Goal: Task Accomplishment & Management: Use online tool/utility

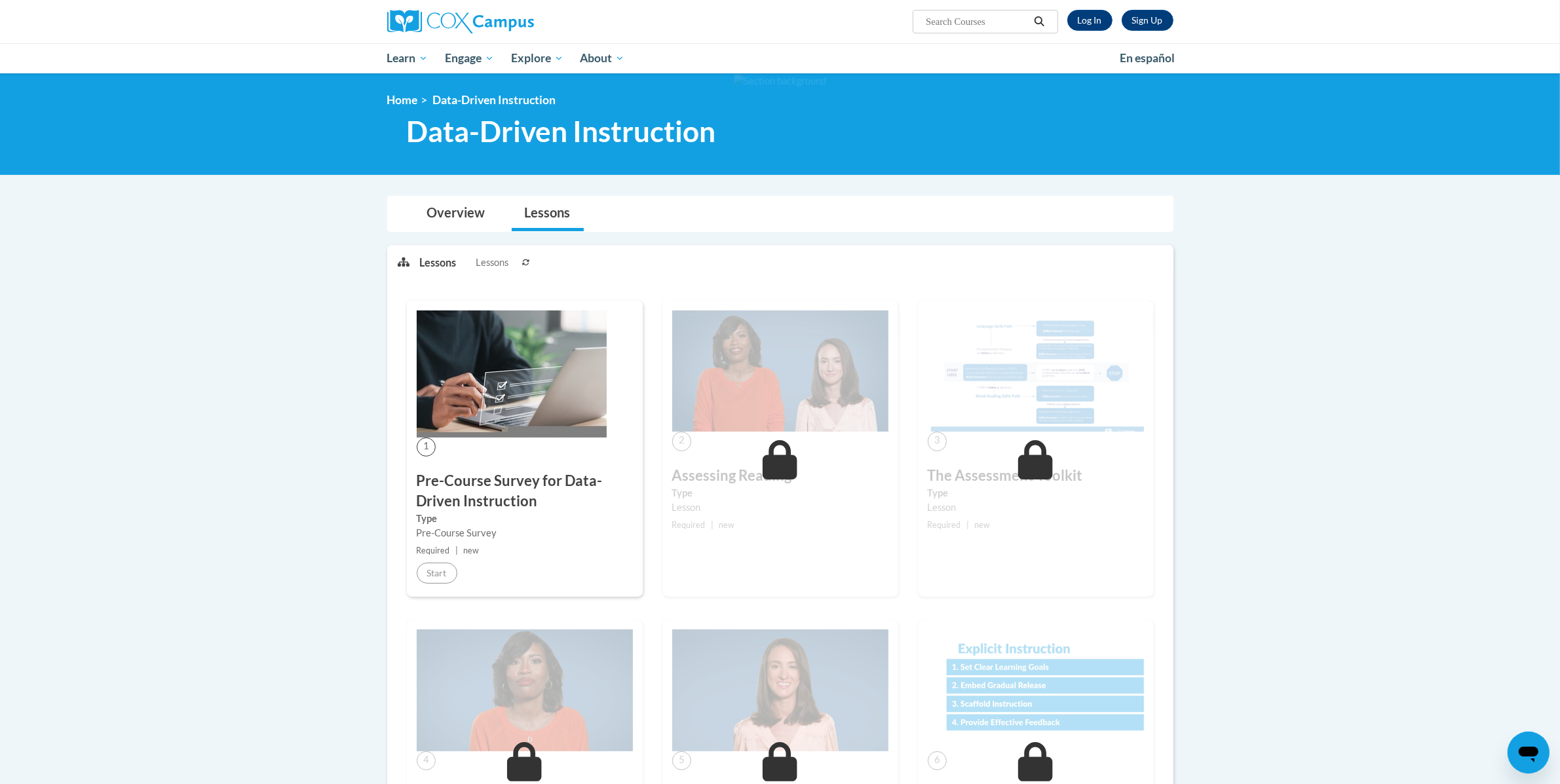
click at [272, 97] on div at bounding box center [780, 123] width 1560 height 101
click at [436, 588] on div "1 Pre-Course Survey for Data-Driven Instruction Type Pre-Course Survey Required…" at bounding box center [524, 448] width 236 height 296
click at [1096, 24] on link "Log In" at bounding box center [1090, 20] width 45 height 21
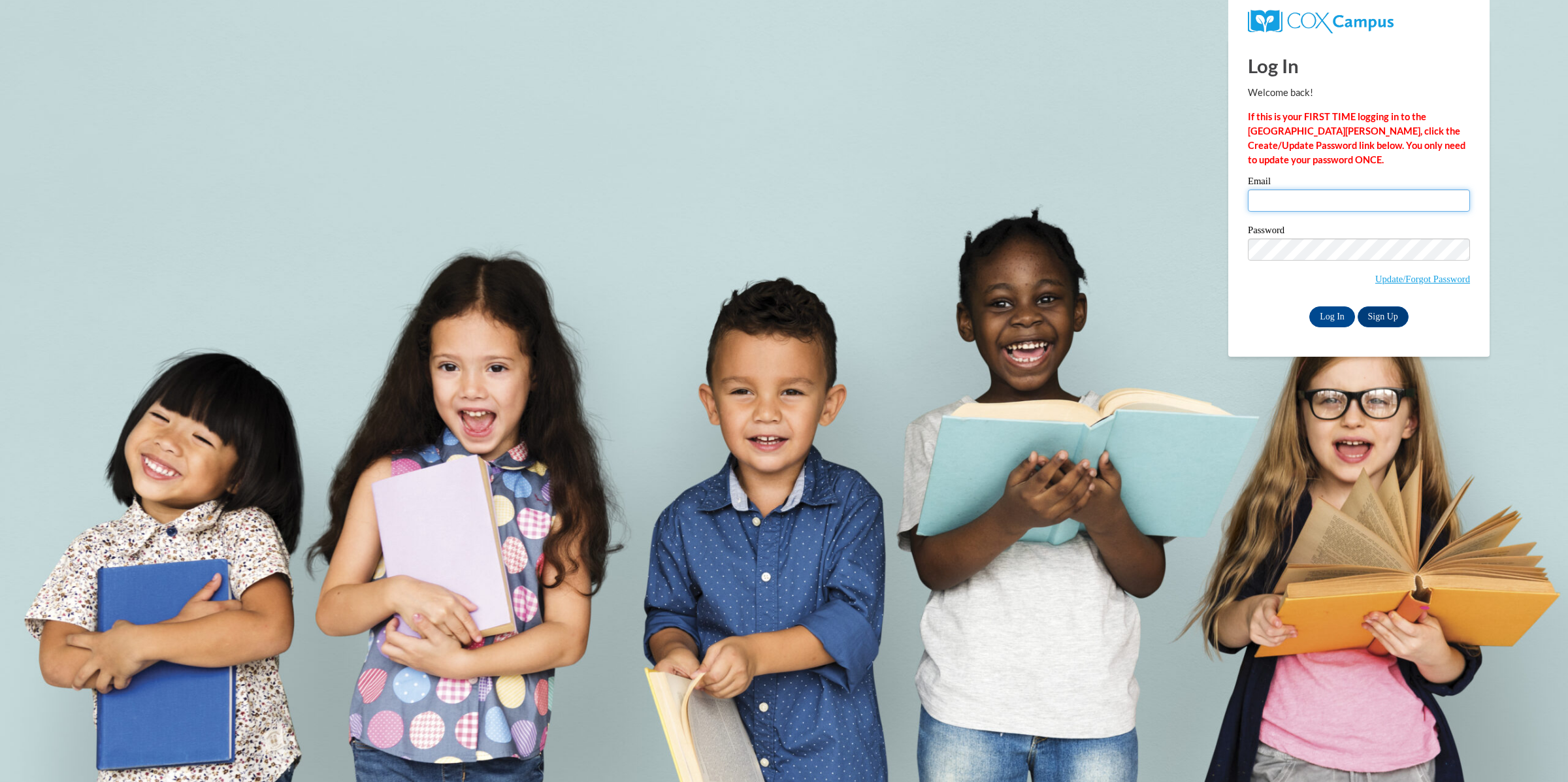
click at [1266, 197] on input "Email" at bounding box center [1359, 200] width 222 height 22
click at [1296, 192] on input "Email" at bounding box center [1359, 200] width 222 height 22
type input "jarmuzam@wauwatosa.k12.wi.us"
click at [1336, 315] on input "Log In" at bounding box center [1333, 317] width 46 height 21
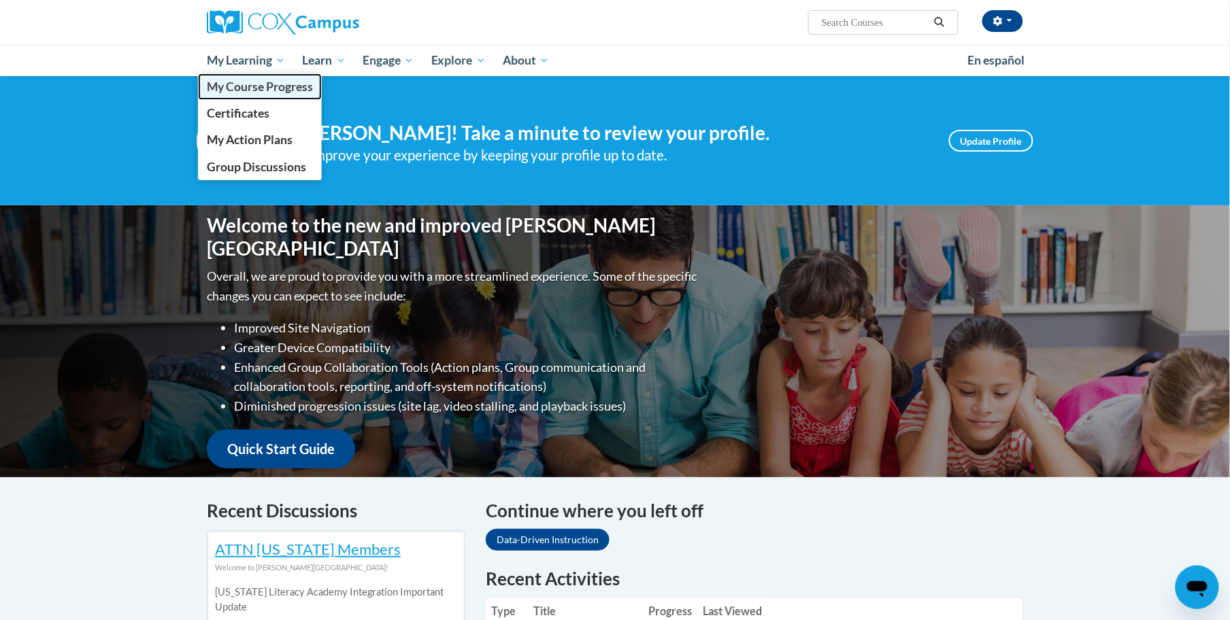
click at [239, 88] on span "My Course Progress" at bounding box center [260, 87] width 106 height 14
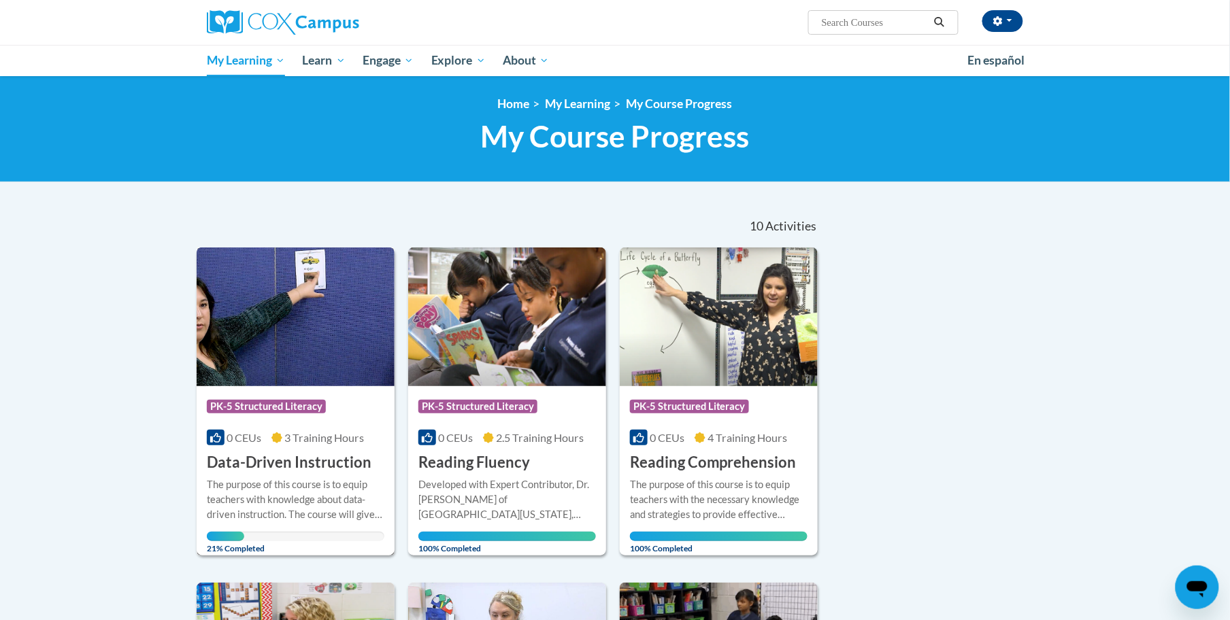
click at [260, 477] on div "The purpose of this course is to equip teachers with knowledge about data-drive…" at bounding box center [296, 499] width 178 height 45
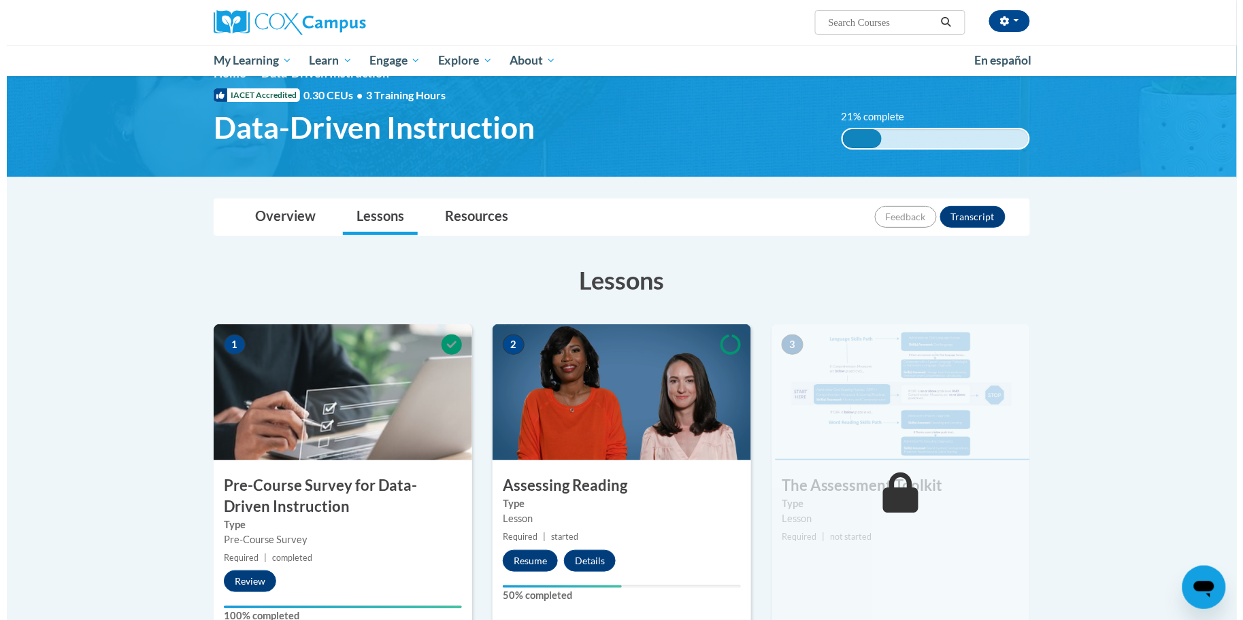
scroll to position [170, 0]
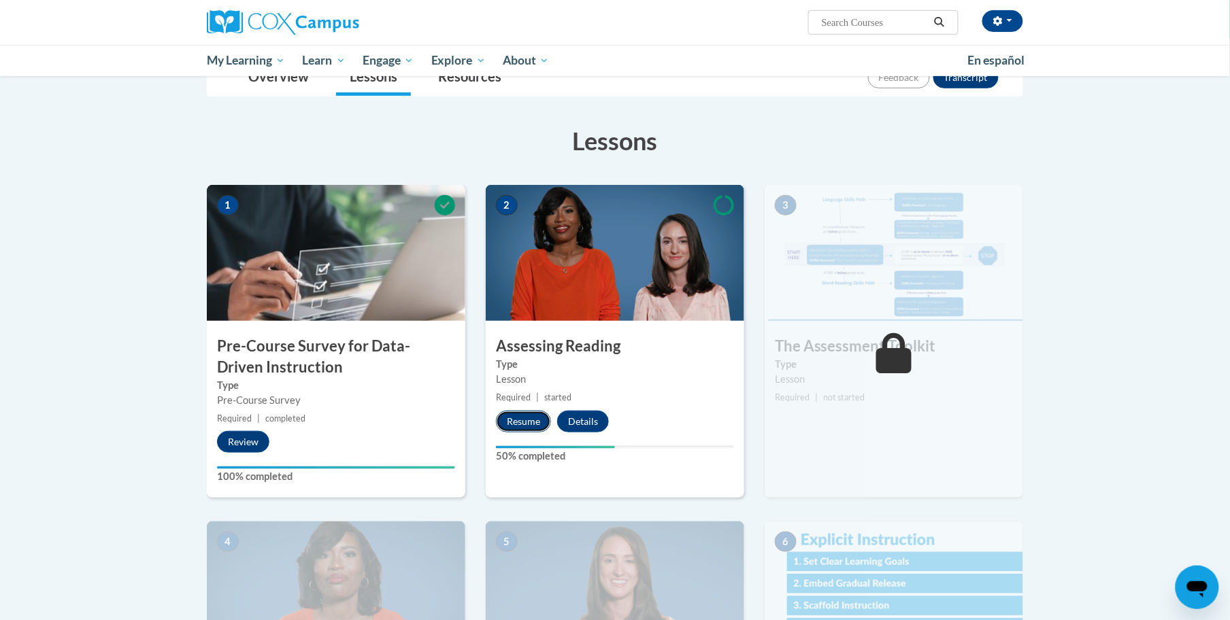
click at [532, 426] on button "Resume" at bounding box center [523, 422] width 55 height 22
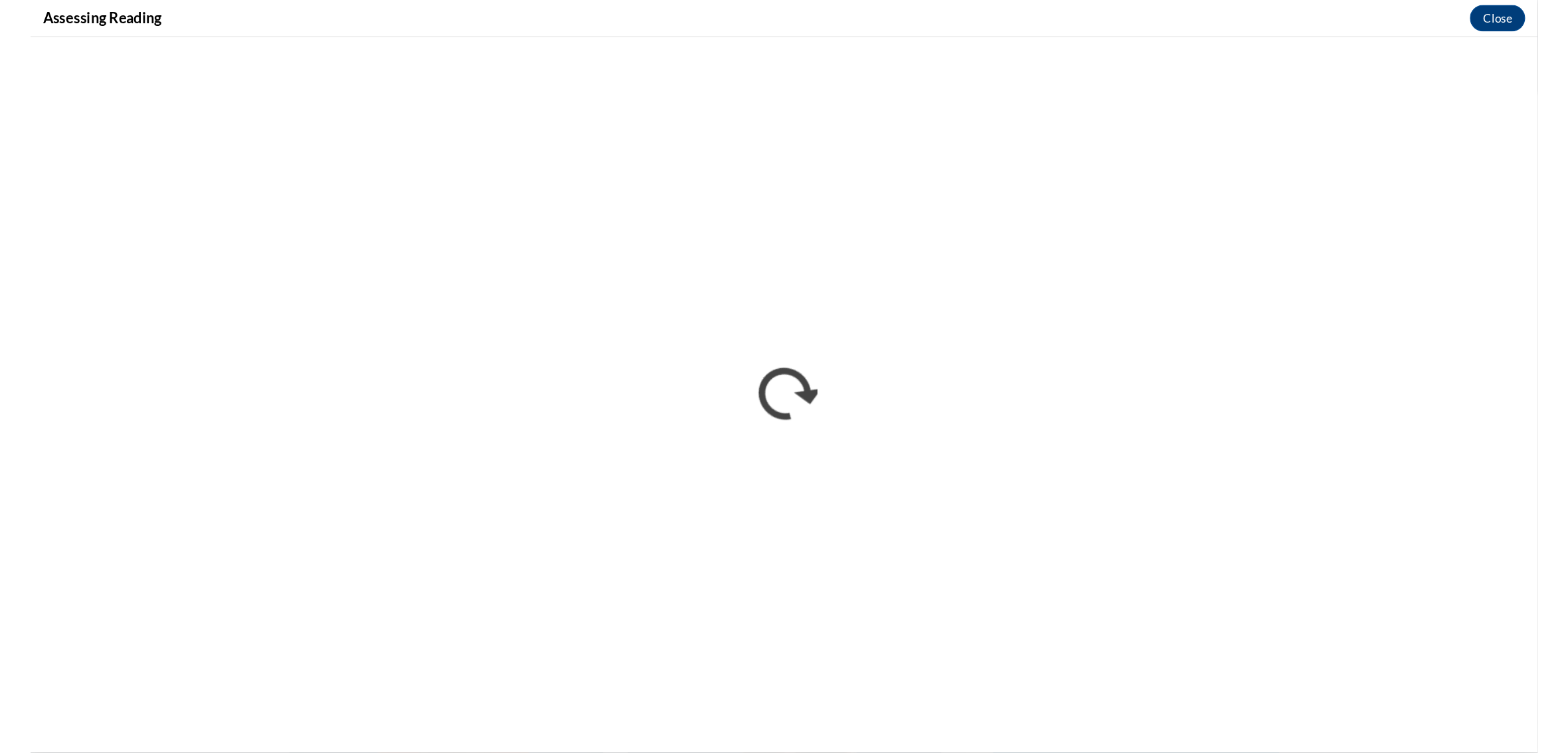
scroll to position [0, 0]
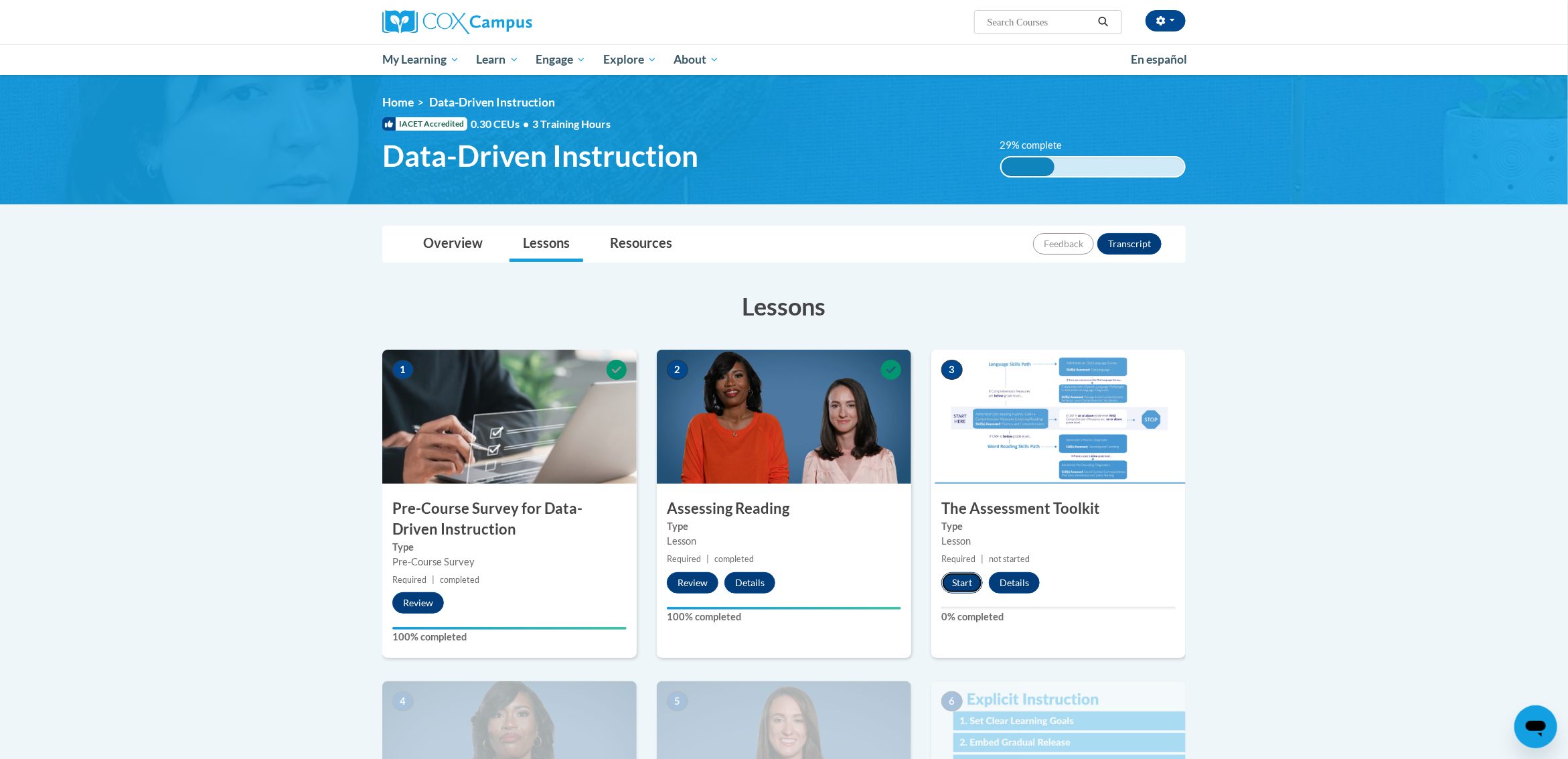
click at [973, 581] on button "Start" at bounding box center [962, 583] width 41 height 22
